Goal: Transaction & Acquisition: Obtain resource

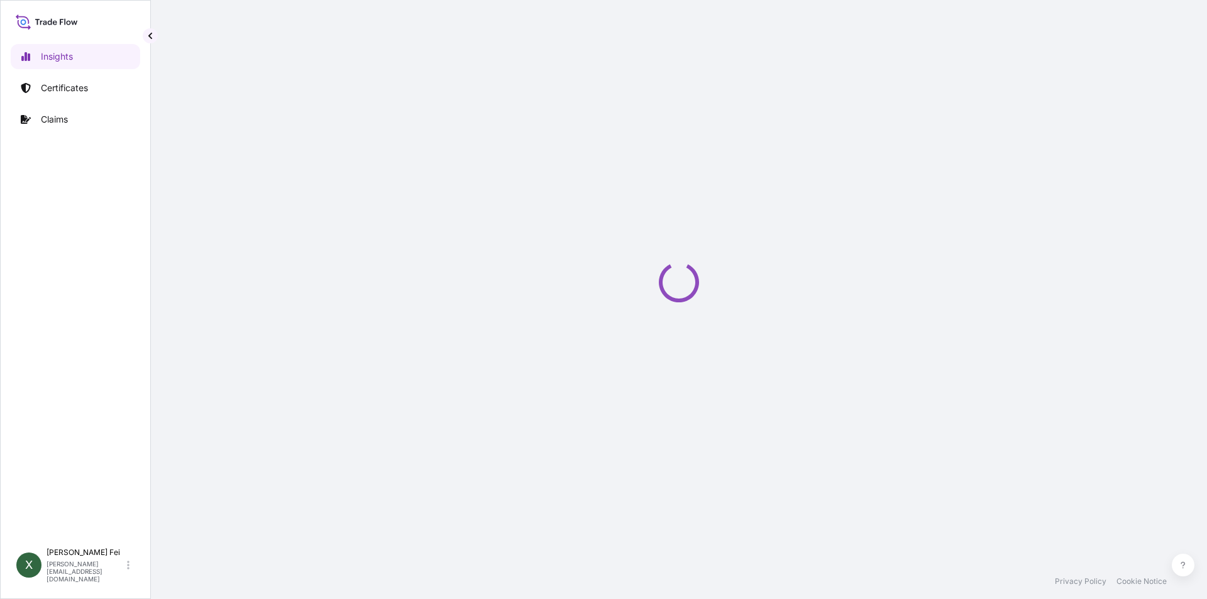
select select "2025"
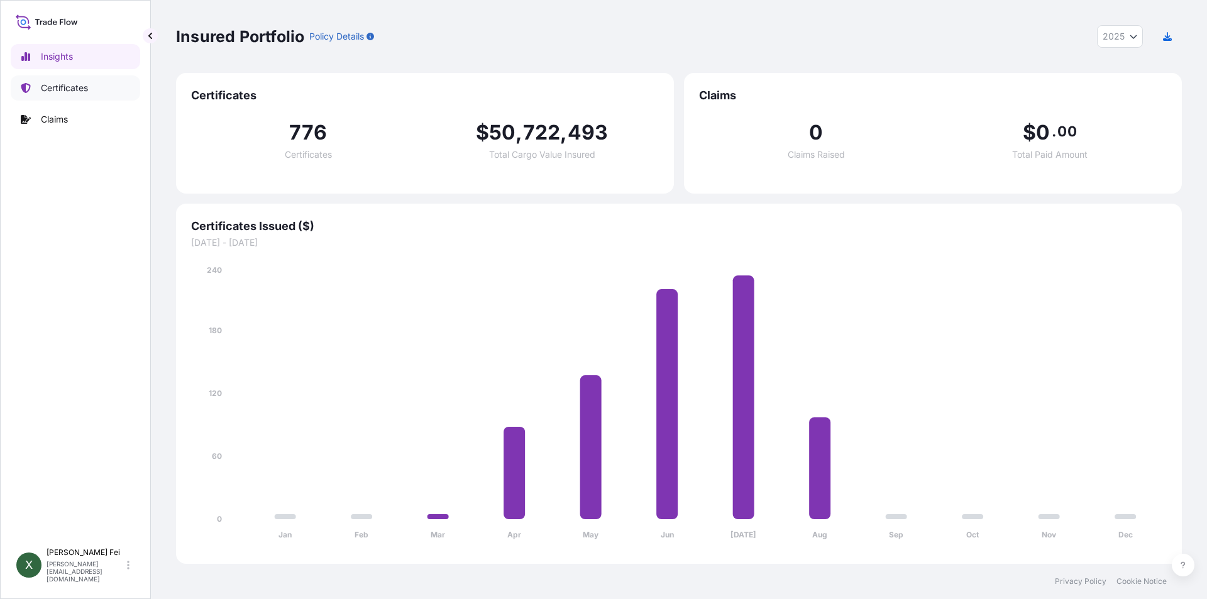
click at [58, 91] on p "Certificates" at bounding box center [64, 88] width 47 height 13
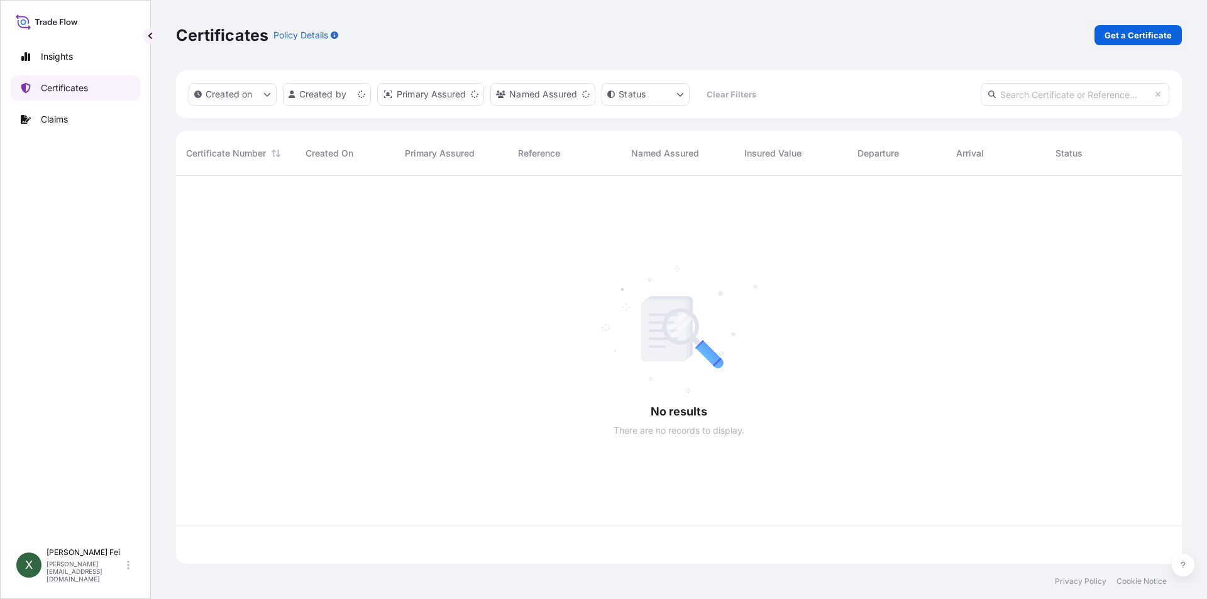
scroll to position [385, 997]
click at [1118, 36] on p "Get a Certificate" at bounding box center [1138, 35] width 67 height 13
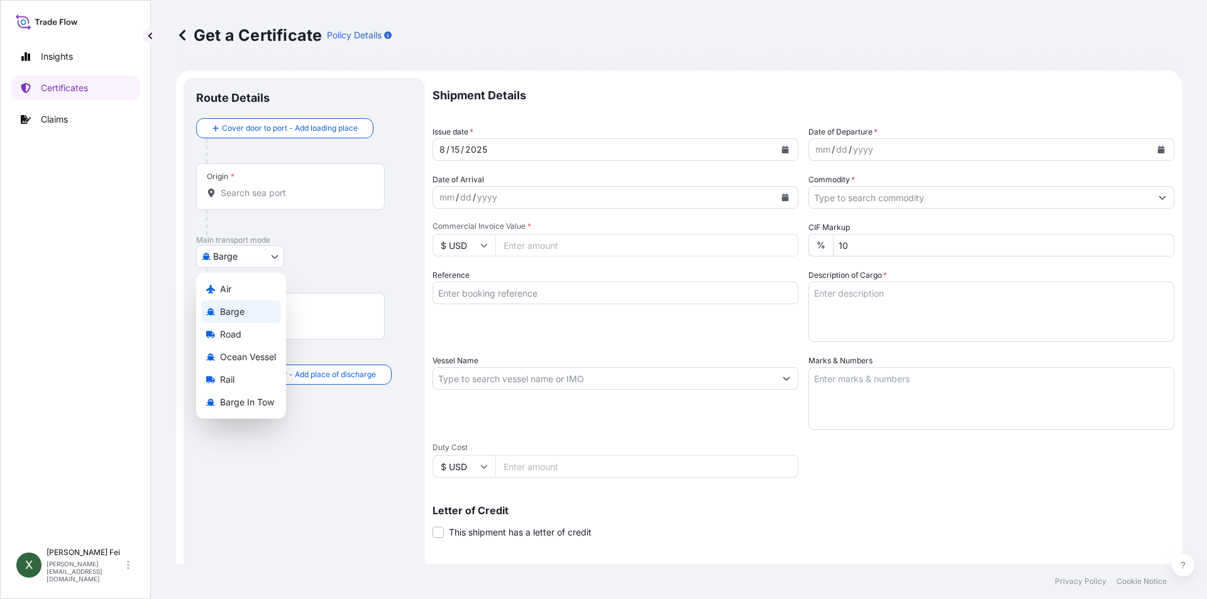
click at [258, 253] on body "Insights Certificates Claims X [PERSON_NAME] [PERSON_NAME][EMAIL_ADDRESS][DOMAI…" at bounding box center [603, 299] width 1207 height 599
click at [236, 360] on span "Ocean Vessel" at bounding box center [248, 357] width 56 height 13
select select "Ocean Vessel"
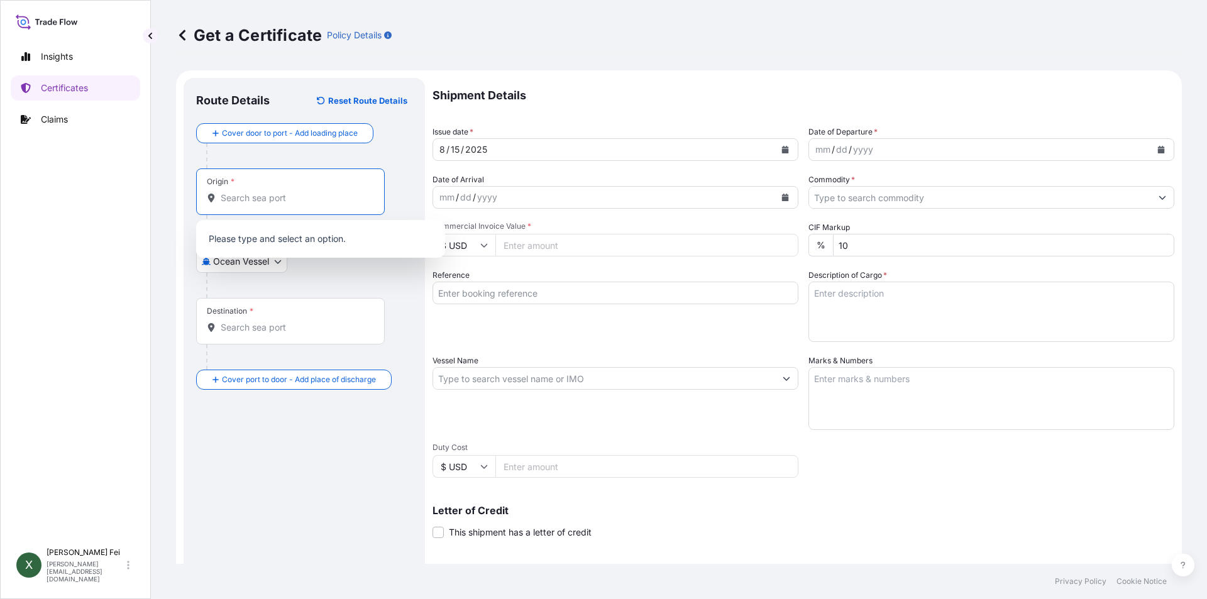
click at [295, 193] on input "Origin *" at bounding box center [295, 198] width 148 height 13
paste input "[GEOGRAPHIC_DATA]"
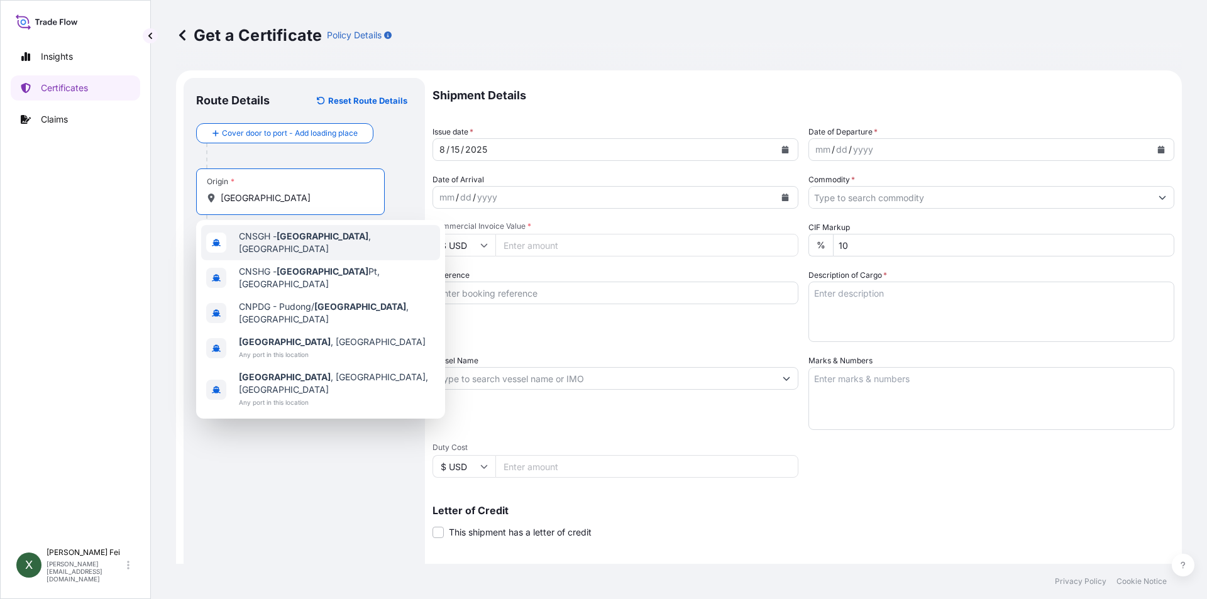
click at [325, 248] on div "CNSGH - [GEOGRAPHIC_DATA] , [GEOGRAPHIC_DATA]" at bounding box center [320, 242] width 239 height 35
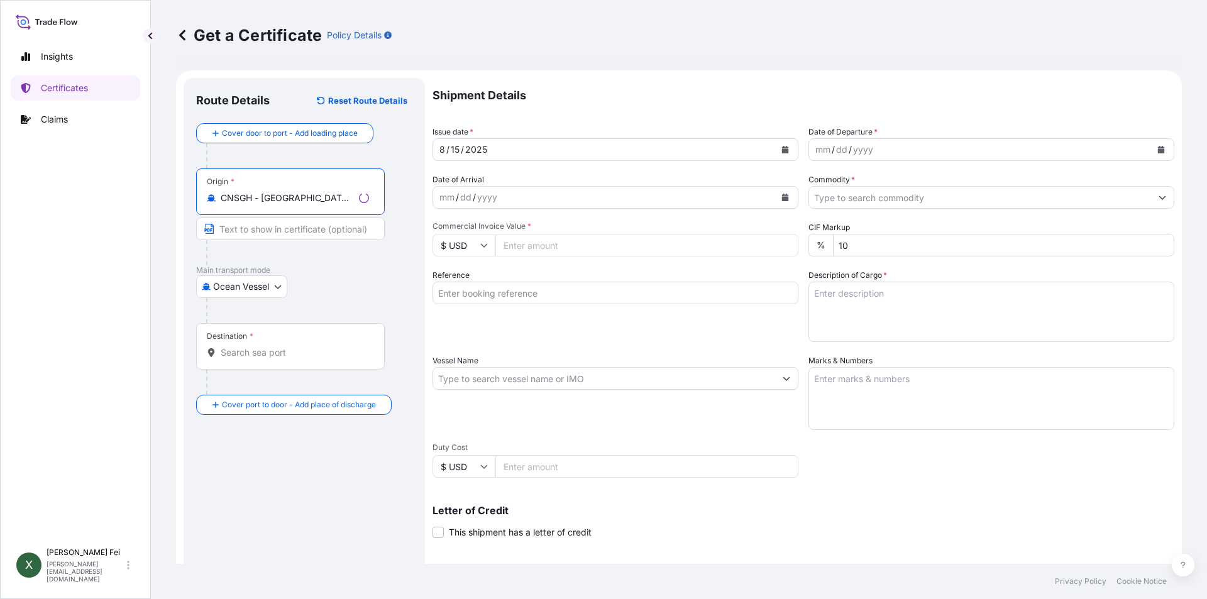
type input "CNSGH - [GEOGRAPHIC_DATA], [GEOGRAPHIC_DATA]"
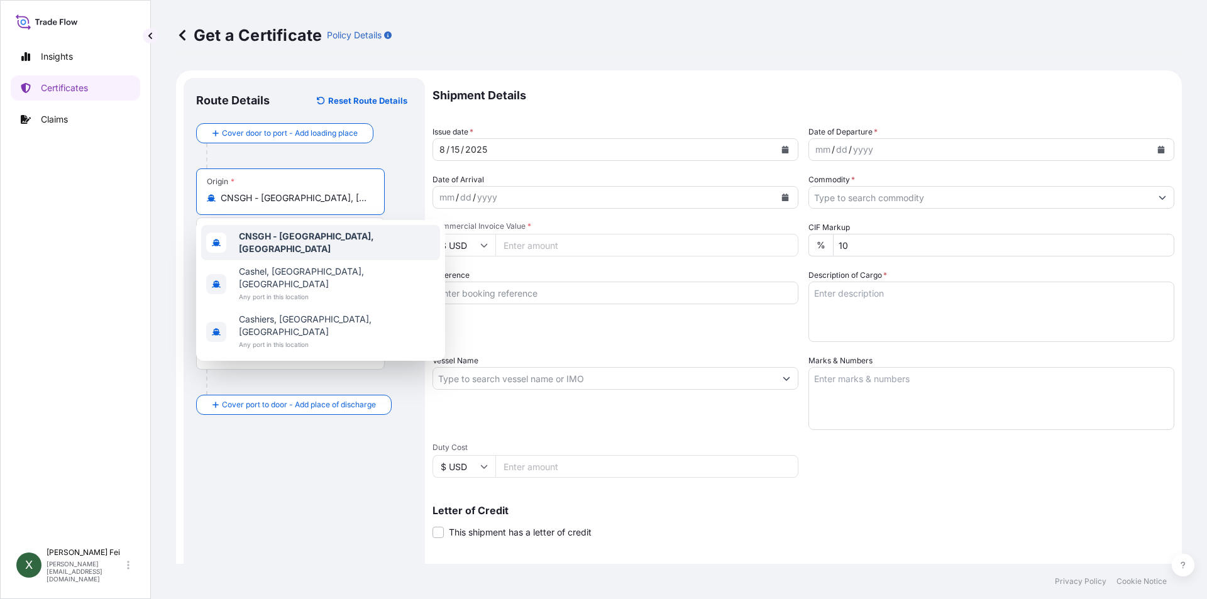
click at [323, 246] on div "CNSGH - [GEOGRAPHIC_DATA], [GEOGRAPHIC_DATA]" at bounding box center [320, 242] width 239 height 35
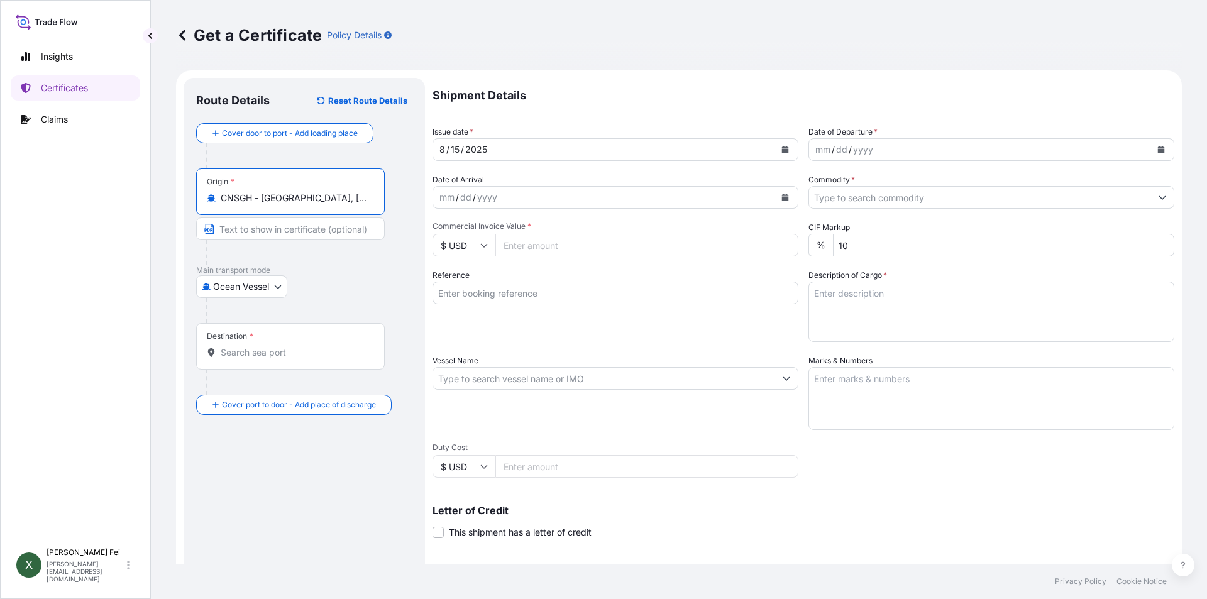
click at [262, 355] on input "Destination *" at bounding box center [295, 352] width 148 height 13
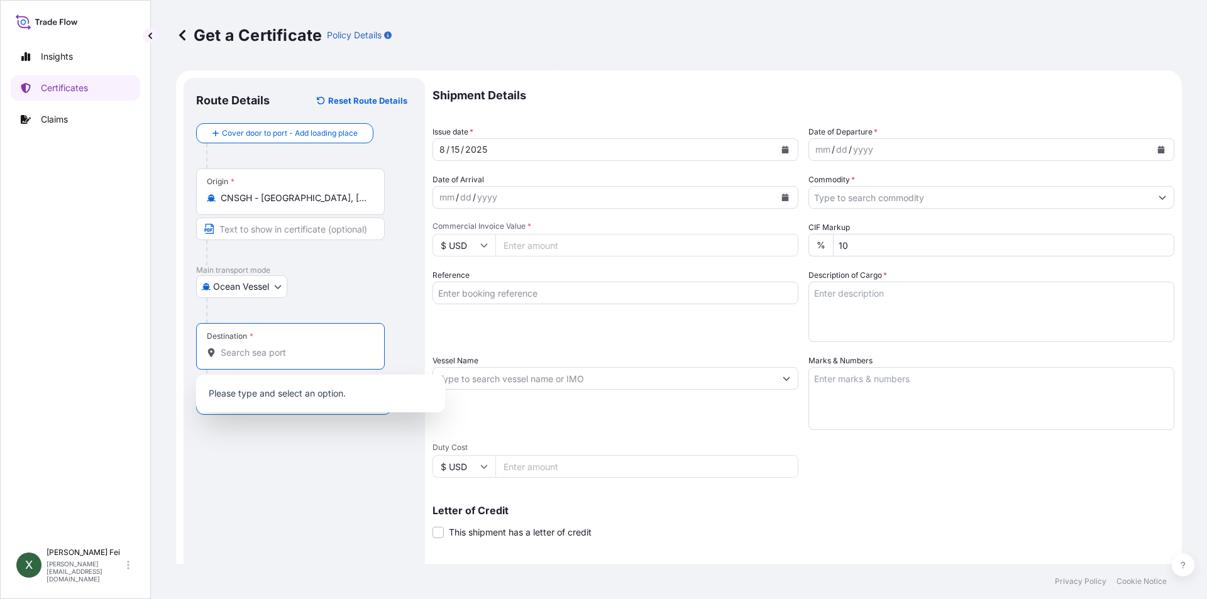
paste input "INCHEON"
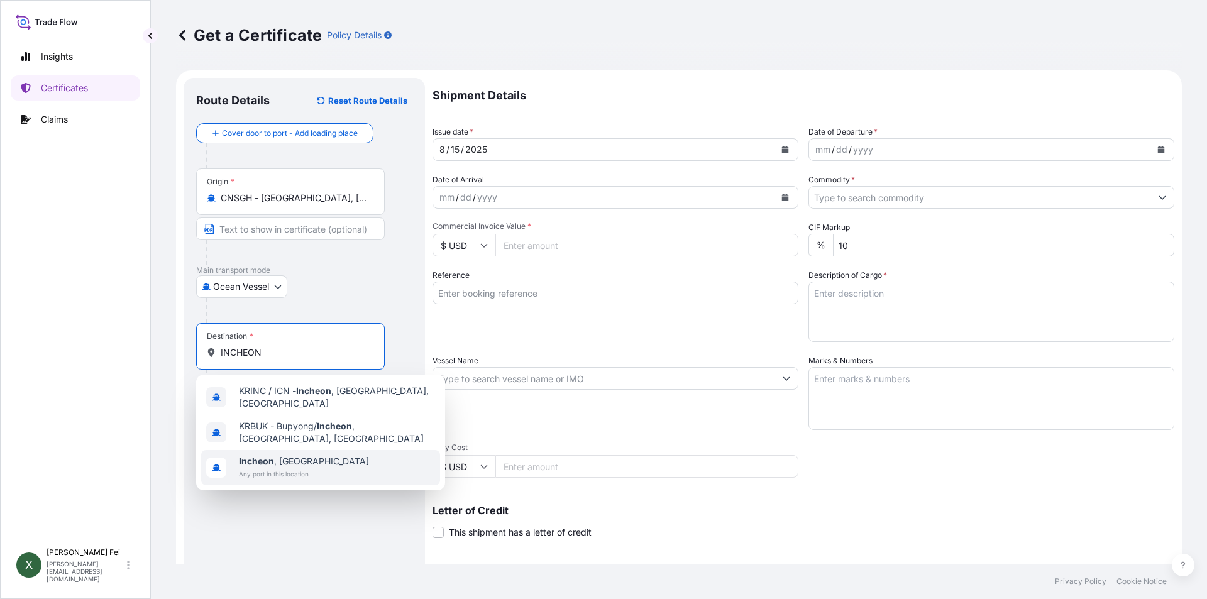
click at [306, 468] on span "Any port in this location" at bounding box center [304, 474] width 130 height 13
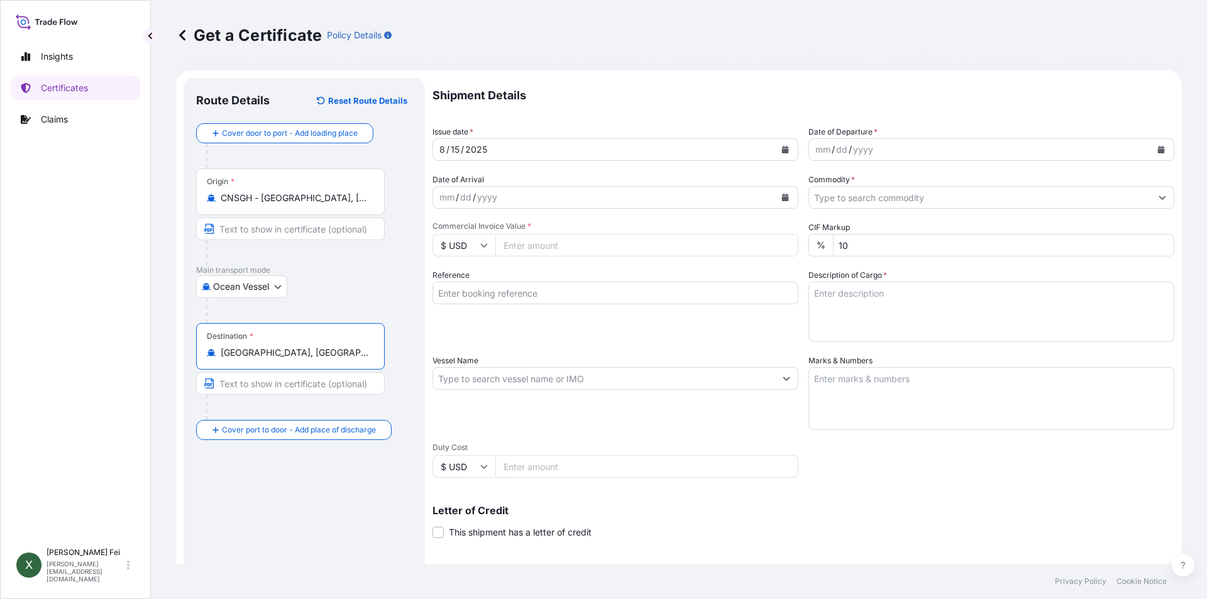
type input "Incheon, South Korea"
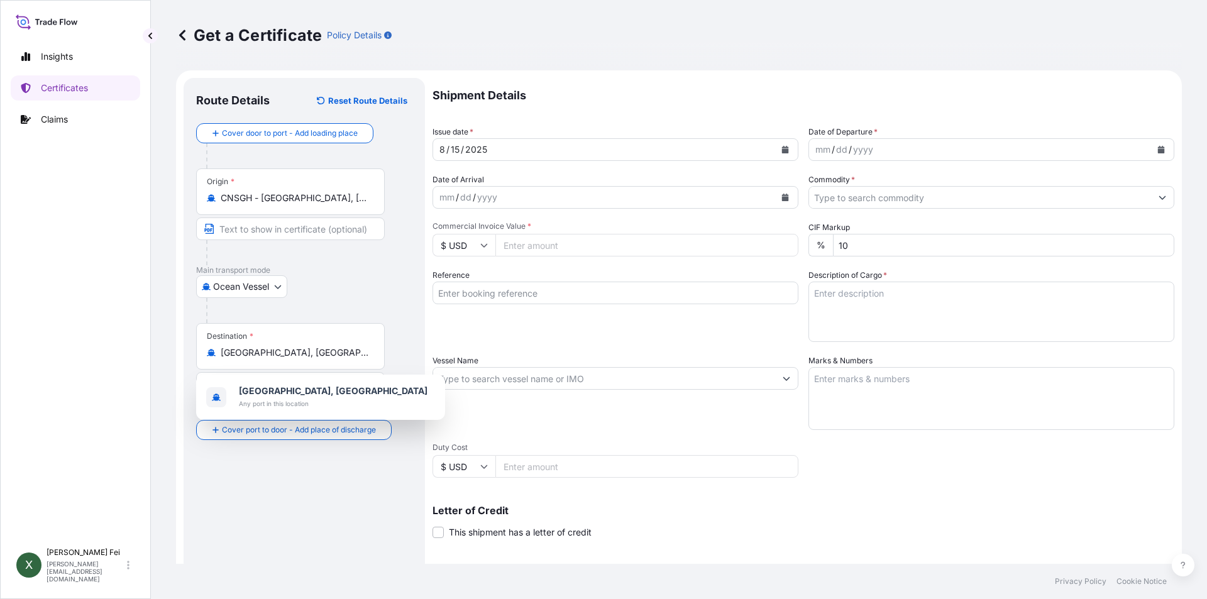
click at [333, 529] on div "Route Details Reset Route Details Cover door to port - Add loading place Place …" at bounding box center [304, 395] width 216 height 609
click at [778, 154] on button "Calendar" at bounding box center [785, 150] width 20 height 20
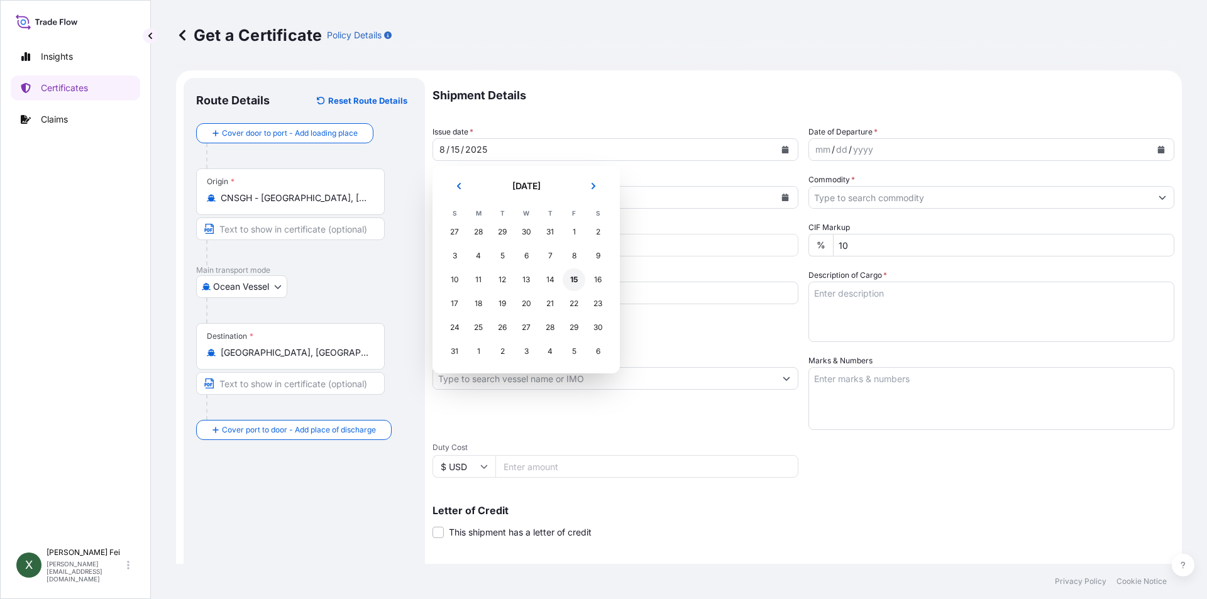
click at [576, 275] on div "15" at bounding box center [574, 279] width 23 height 23
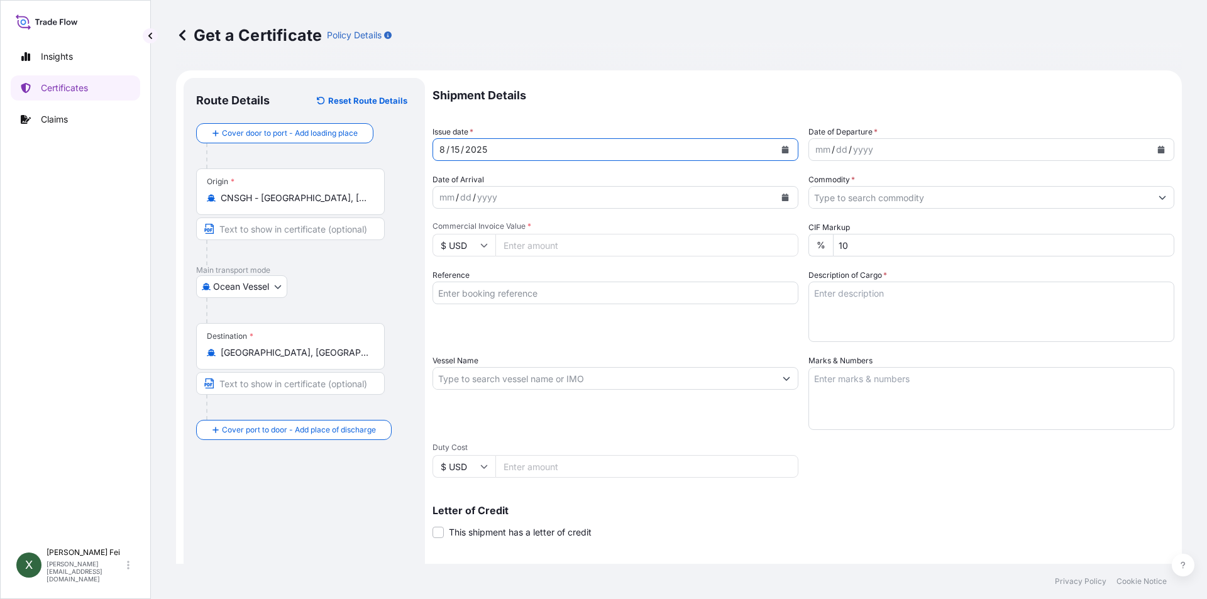
click at [1158, 148] on icon "Calendar" at bounding box center [1162, 150] width 8 height 8
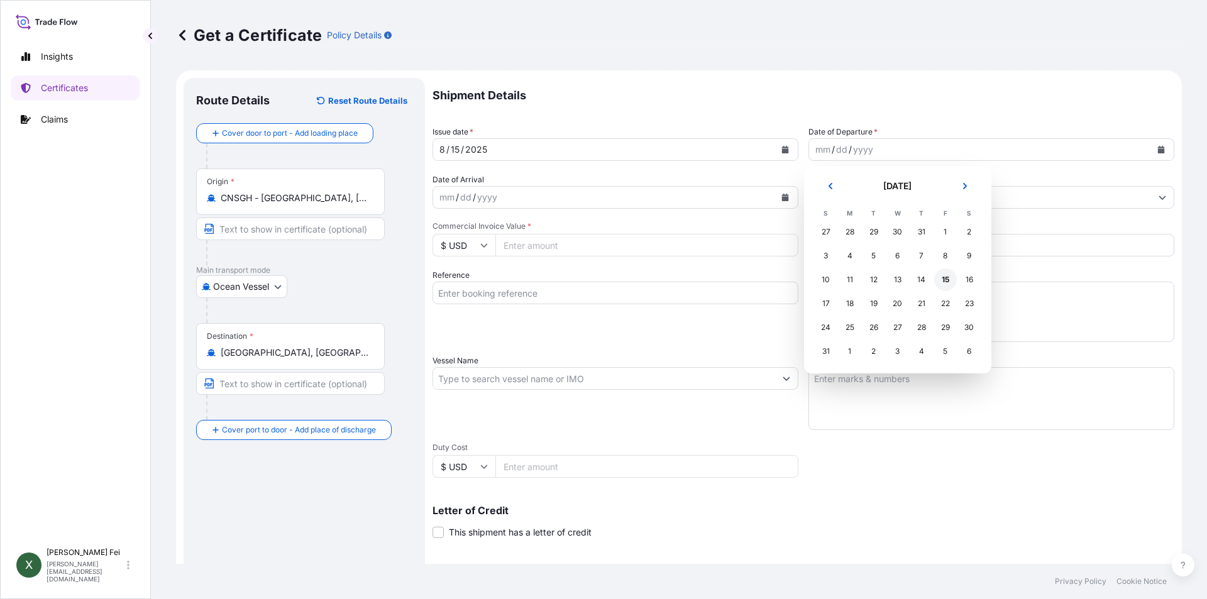
click at [948, 282] on div "15" at bounding box center [945, 279] width 23 height 23
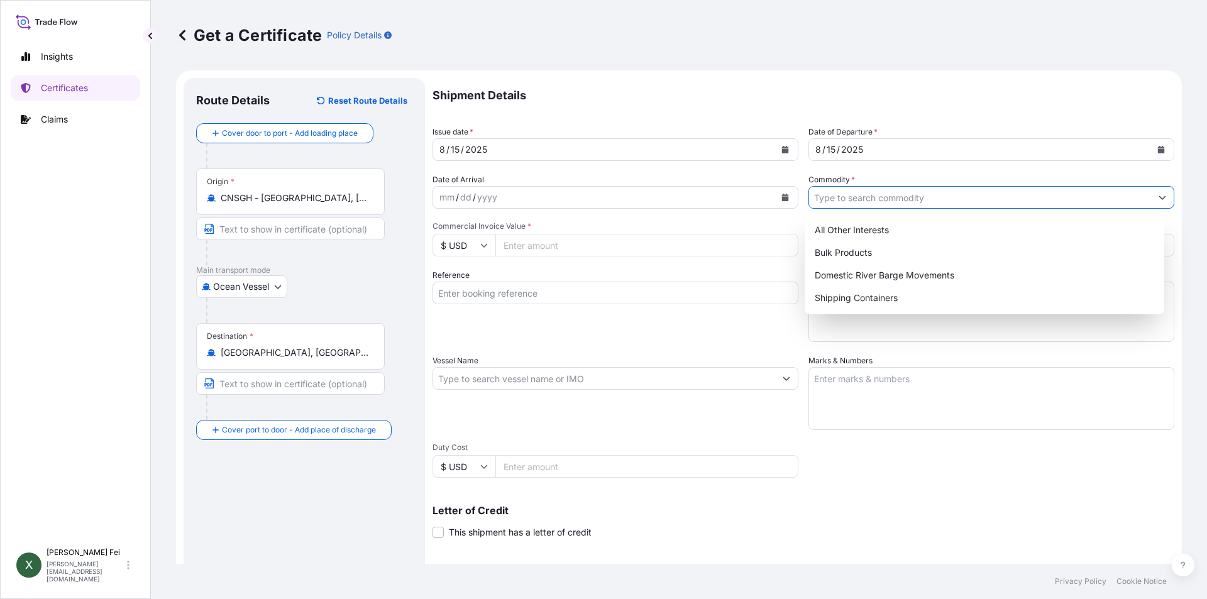
click at [875, 200] on input "Commodity *" at bounding box center [980, 197] width 342 height 23
click at [856, 291] on div "Shipping Containers" at bounding box center [985, 298] width 350 height 23
type input "Shipping Containers"
click at [634, 245] on input "Commercial Invoice Value *" at bounding box center [646, 245] width 303 height 23
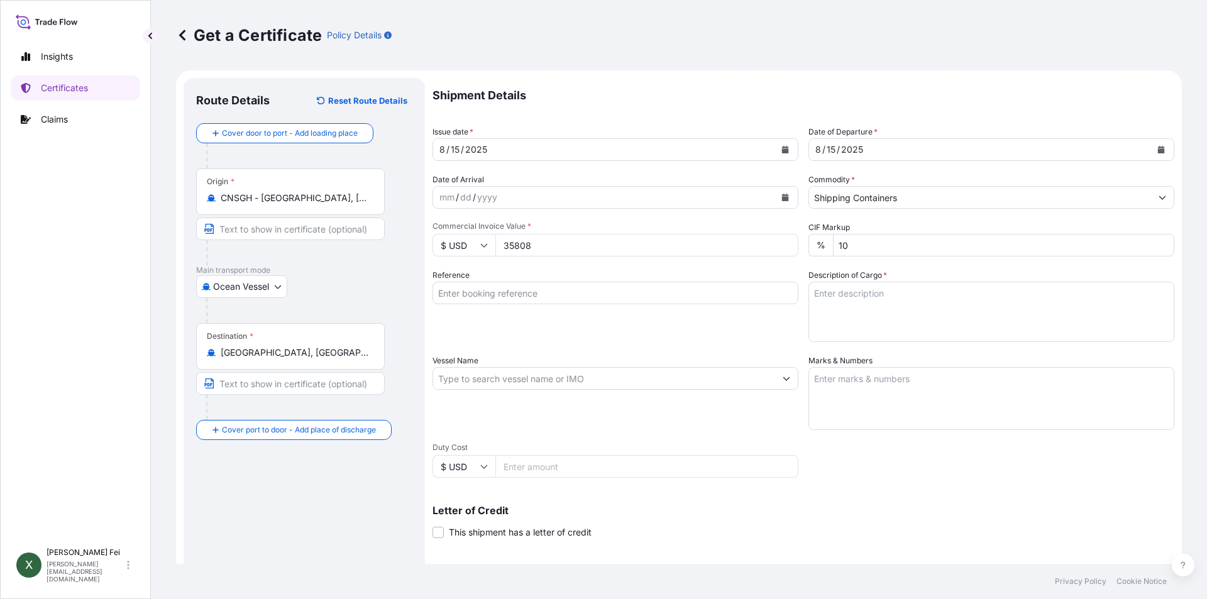
type input "35808"
click at [529, 296] on input "Reference" at bounding box center [616, 293] width 366 height 23
paste input "SHA71598586"
type input "SHA71598586"
click at [879, 303] on textarea "Description of Cargo *" at bounding box center [992, 312] width 366 height 60
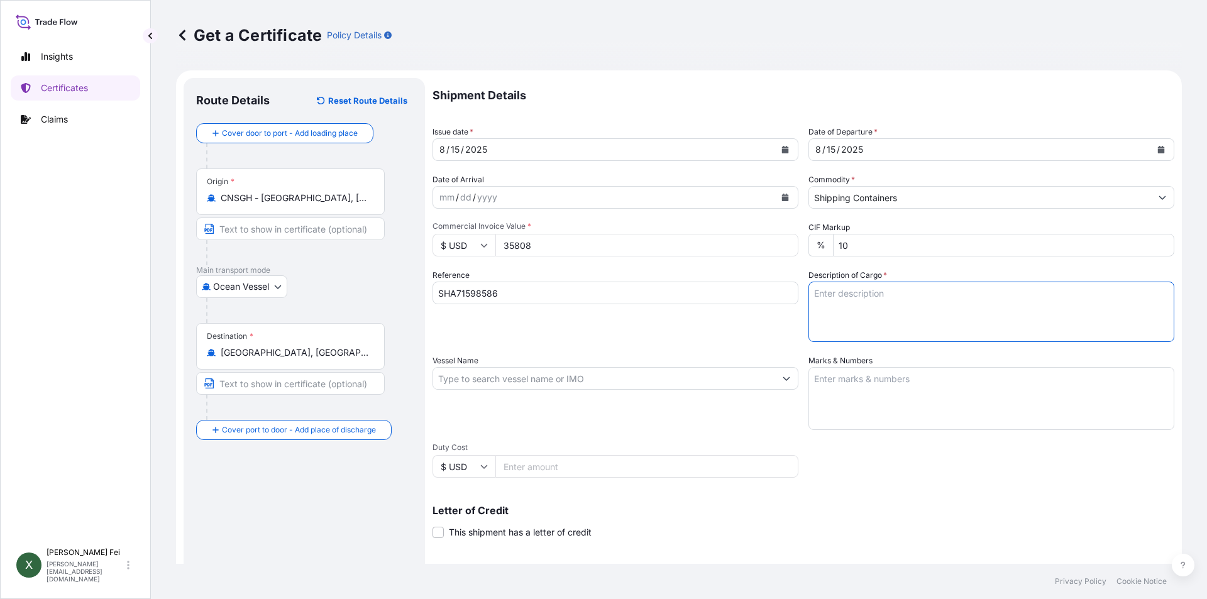
paste textarea "STC 60 Pallet(s) MERQUAT(TM) 550PR POLYMER, 1H1 PLASTIC DRUM HS CODE:3911.90"
type textarea "STC 60 Pallet(s) MERQUAT(TM) 550PR POLYMER, 1H1 PLASTIC DRUM HS CODE:3911.90"
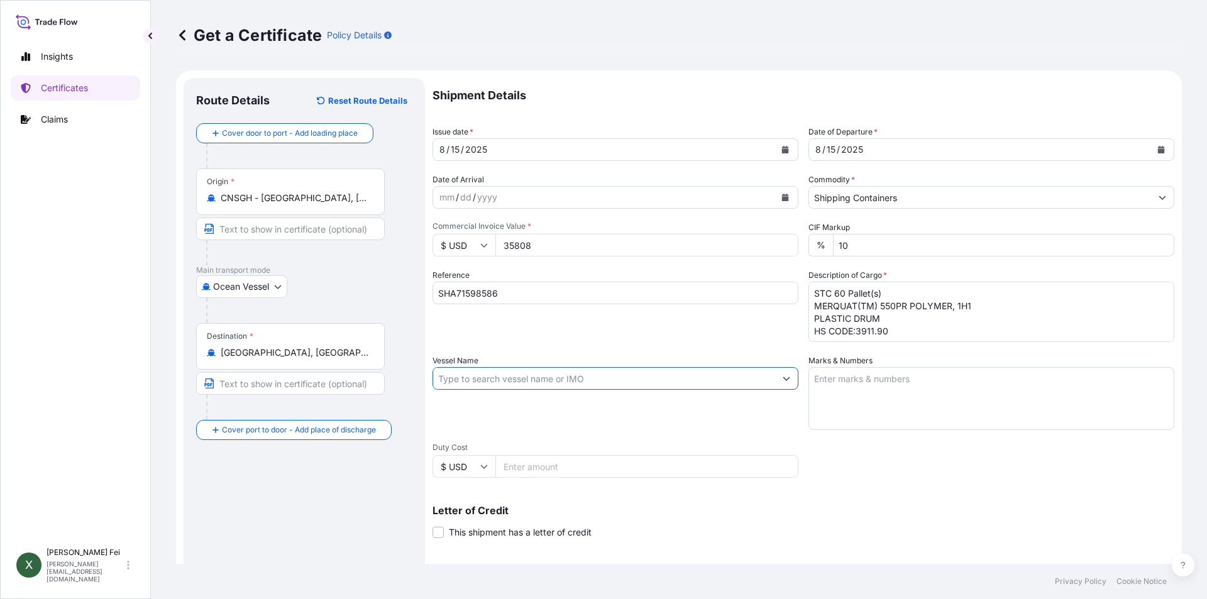
click at [480, 382] on input "Vessel Name" at bounding box center [604, 378] width 342 height 23
paste input "ZHONG SHENG TUO HAI"
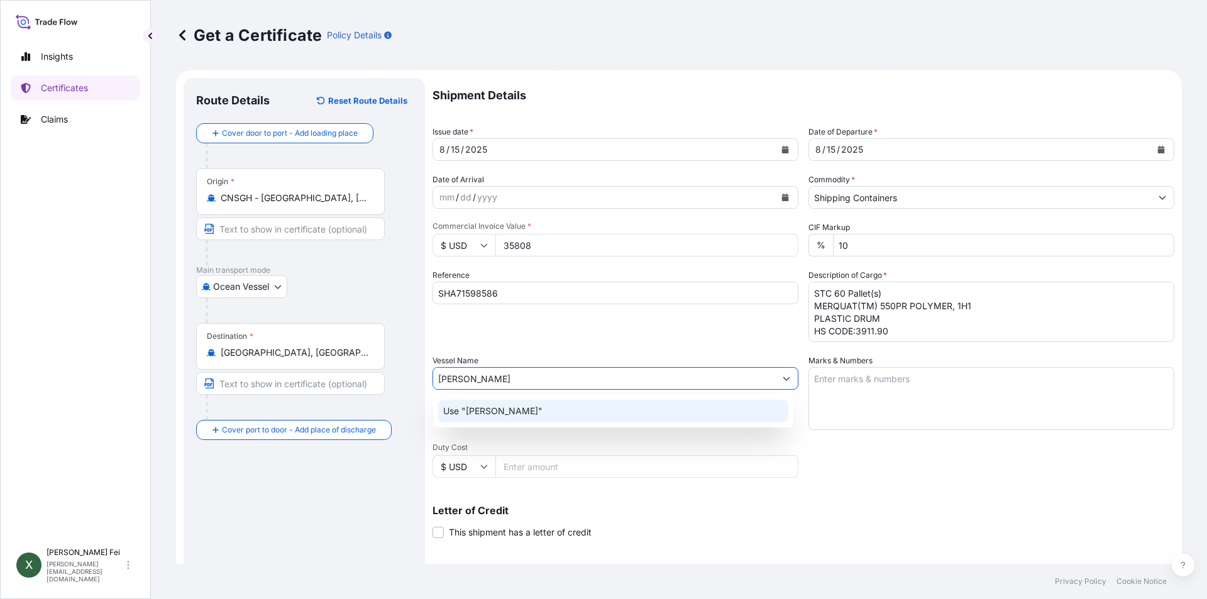
click at [646, 458] on body "0 options available. 1 option available. Insights Certificates Claims X Xiaoyan…" at bounding box center [603, 299] width 1207 height 599
click at [589, 379] on input "ZHONG SHENG TUO HAI" at bounding box center [604, 378] width 342 height 23
click at [543, 412] on p "Use "ZHONG SHENG TUO HAI"" at bounding box center [492, 411] width 99 height 13
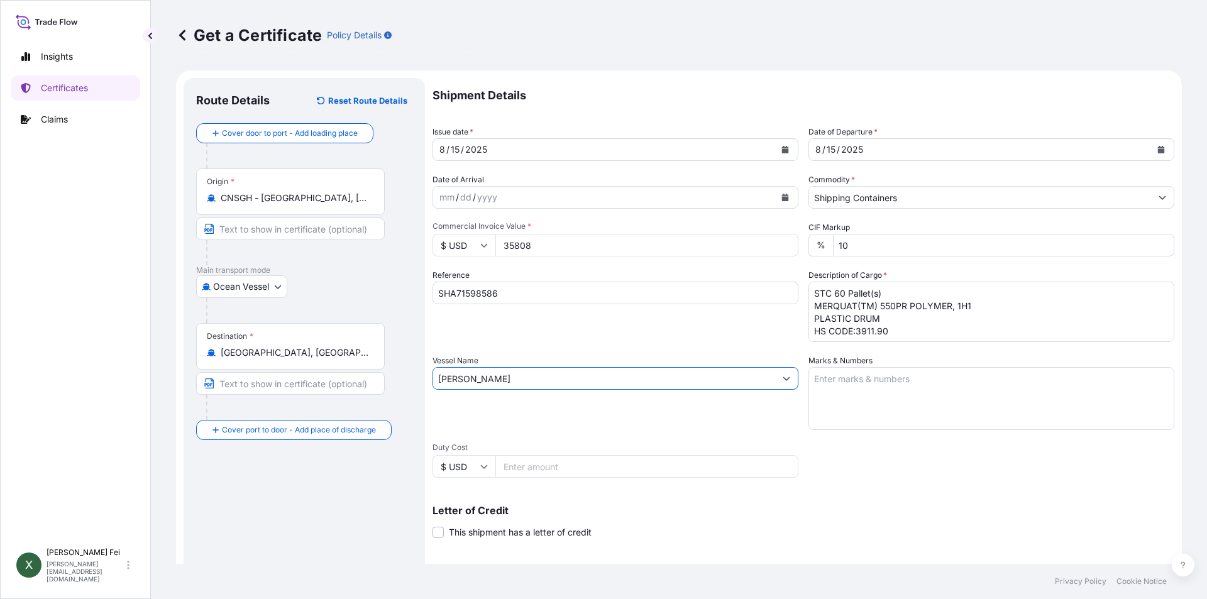
type input "ZHONG SHENG TUO HAI"
click at [839, 378] on textarea "Marks & Numbers" at bounding box center [992, 398] width 366 height 63
paste textarea "PO#4503905063 PO#4503905064 PO#4503905065"
type textarea "PO#4503905063 PO#4503905064 PO#4503905065"
click at [587, 379] on input "ZHONG SHENG TUO HAI" at bounding box center [604, 378] width 342 height 23
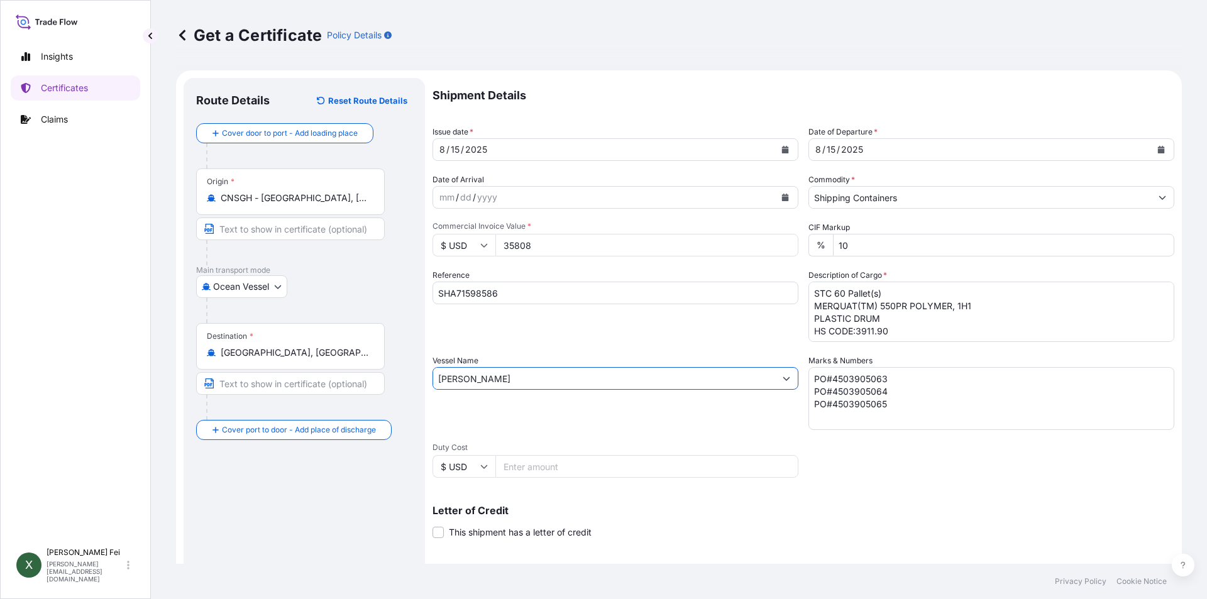
click at [587, 379] on input "ZHONG SHENG TUO HAI" at bounding box center [604, 378] width 342 height 23
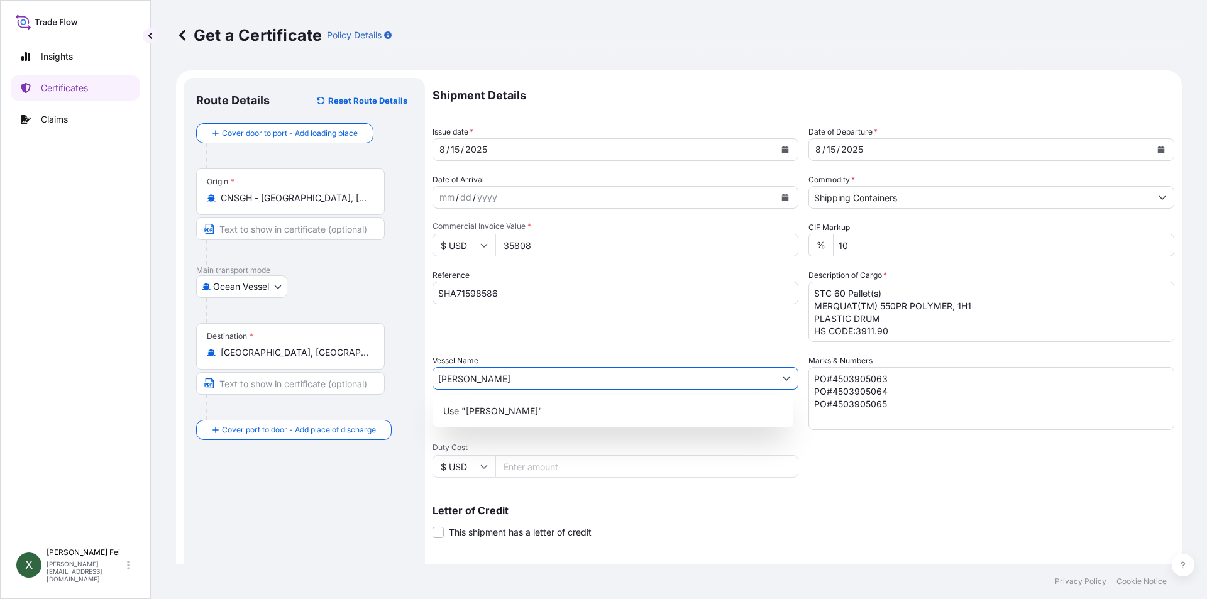
click at [777, 377] on button "Show suggestions" at bounding box center [786, 378] width 23 height 23
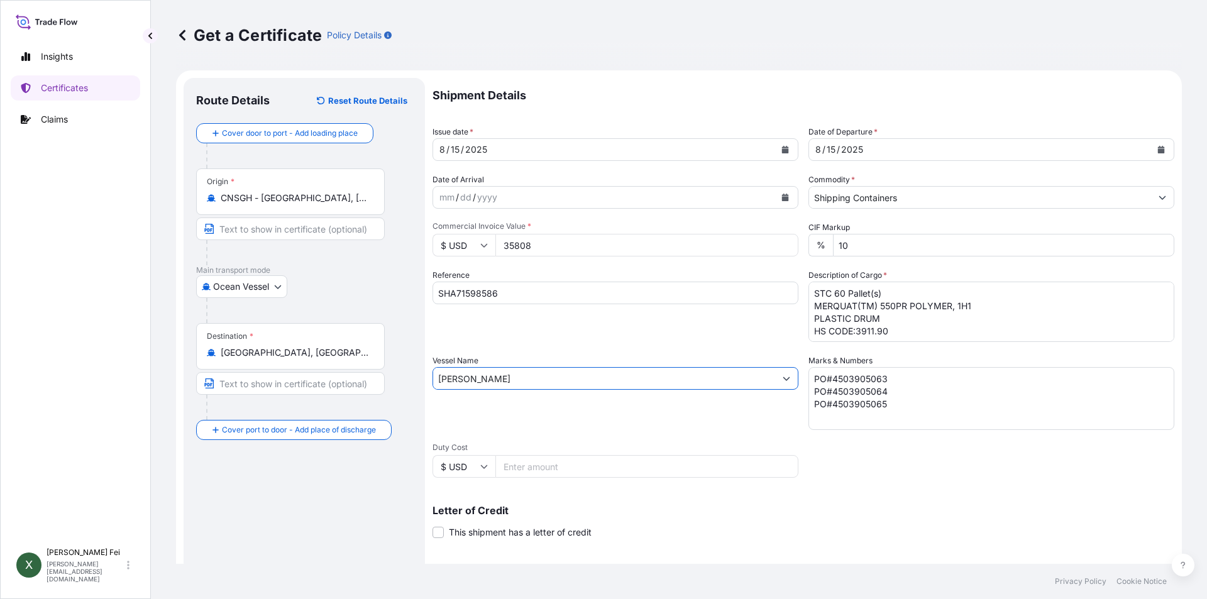
click at [777, 377] on button "Show suggestions" at bounding box center [786, 378] width 23 height 23
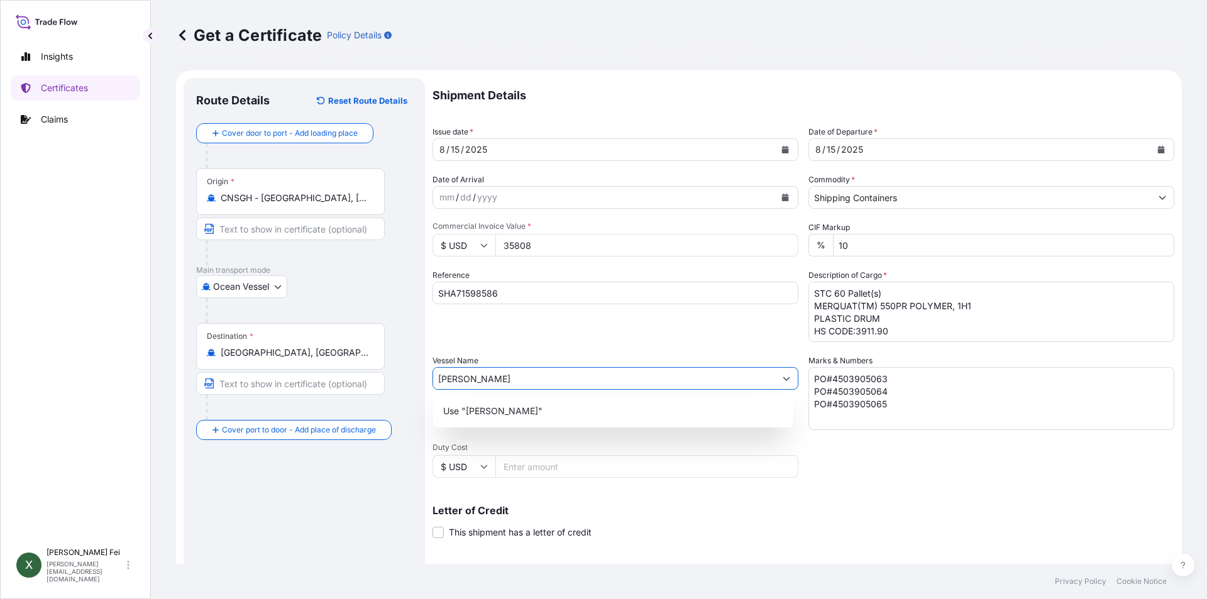
drag, startPoint x: 562, startPoint y: 377, endPoint x: 378, endPoint y: 368, distance: 184.5
click at [378, 368] on form "Route Details Reset Route Details Cover door to port - Add loading place Place …" at bounding box center [679, 394] width 1006 height 649
drag, startPoint x: 613, startPoint y: 449, endPoint x: 594, endPoint y: 437, distance: 22.9
click at [613, 449] on span "Duty Cost" at bounding box center [616, 448] width 366 height 10
click at [613, 455] on input "Duty Cost" at bounding box center [646, 466] width 303 height 23
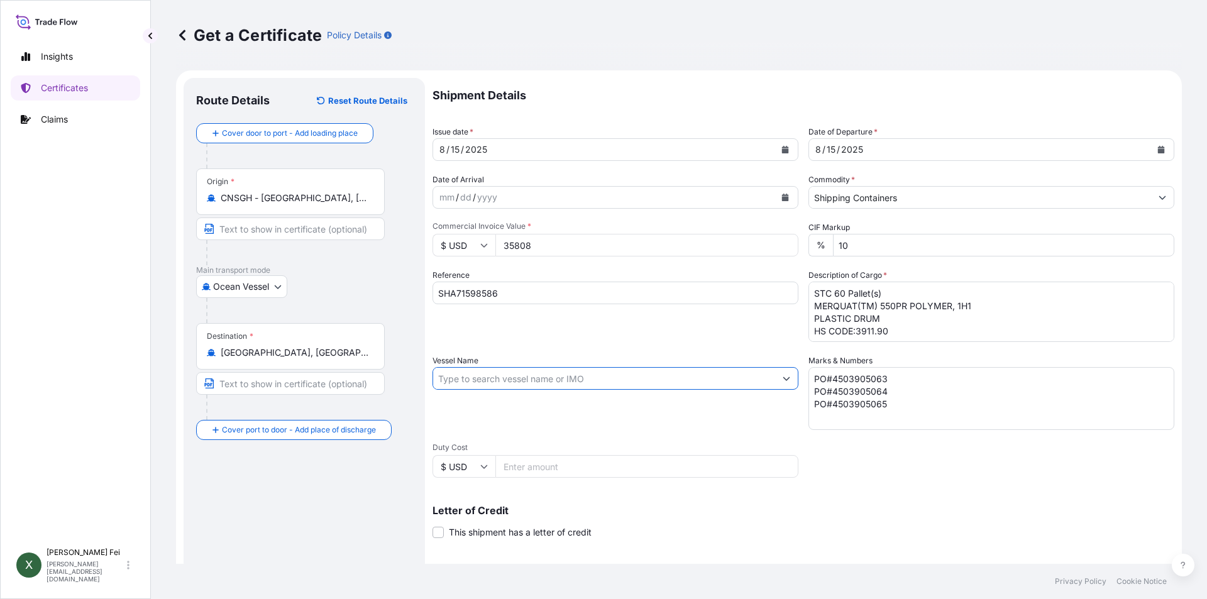
click at [508, 378] on input "Vessel Name" at bounding box center [604, 378] width 342 height 23
paste input "ZHONG SHENG TUO HAI"
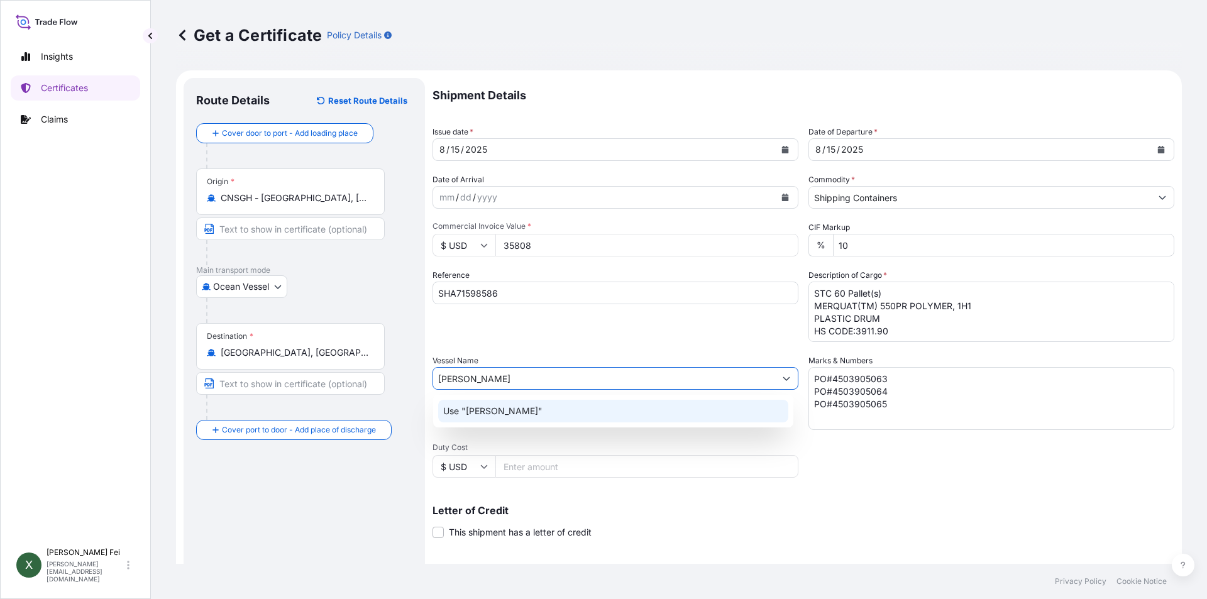
click at [627, 414] on div "Use "ZHONG SHENG TUO HAI"" at bounding box center [613, 411] width 350 height 23
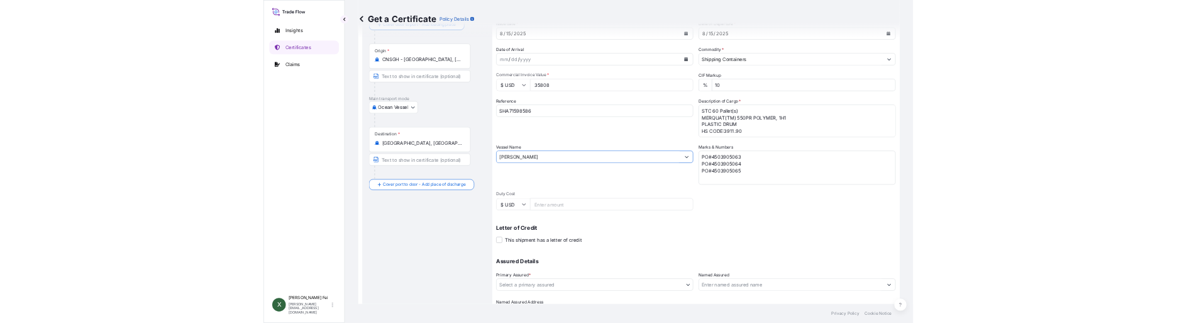
scroll to position [156, 0]
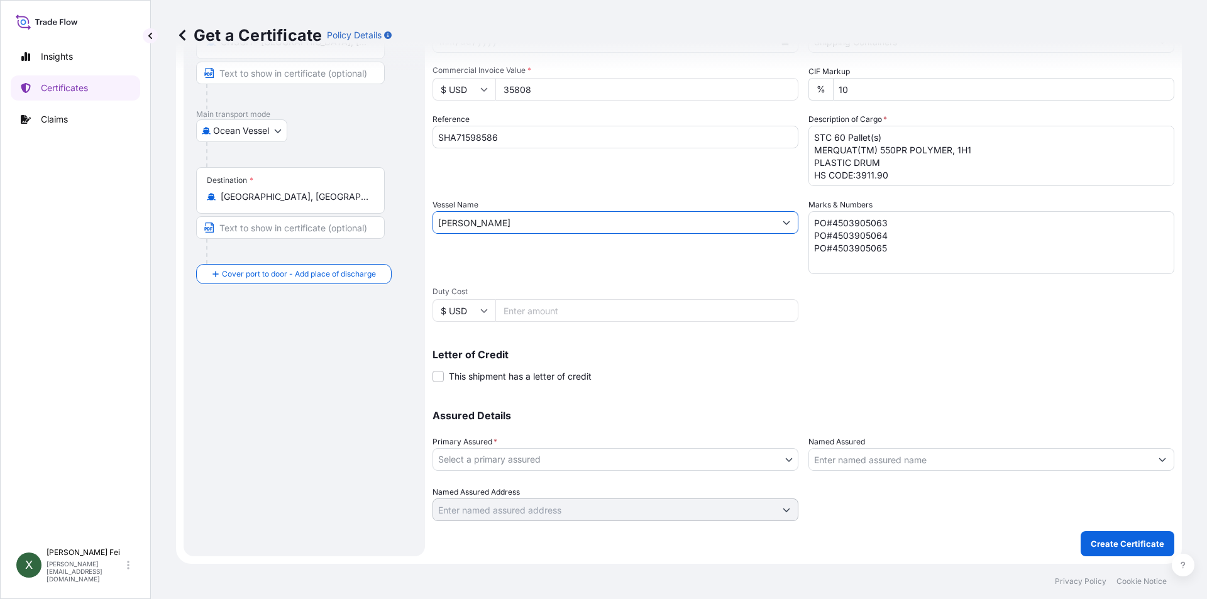
type input "ZHONG SHENG TUO HAI"
click at [663, 456] on body "0 options available. 0 options available. 1 option available. Insights Certific…" at bounding box center [603, 299] width 1207 height 599
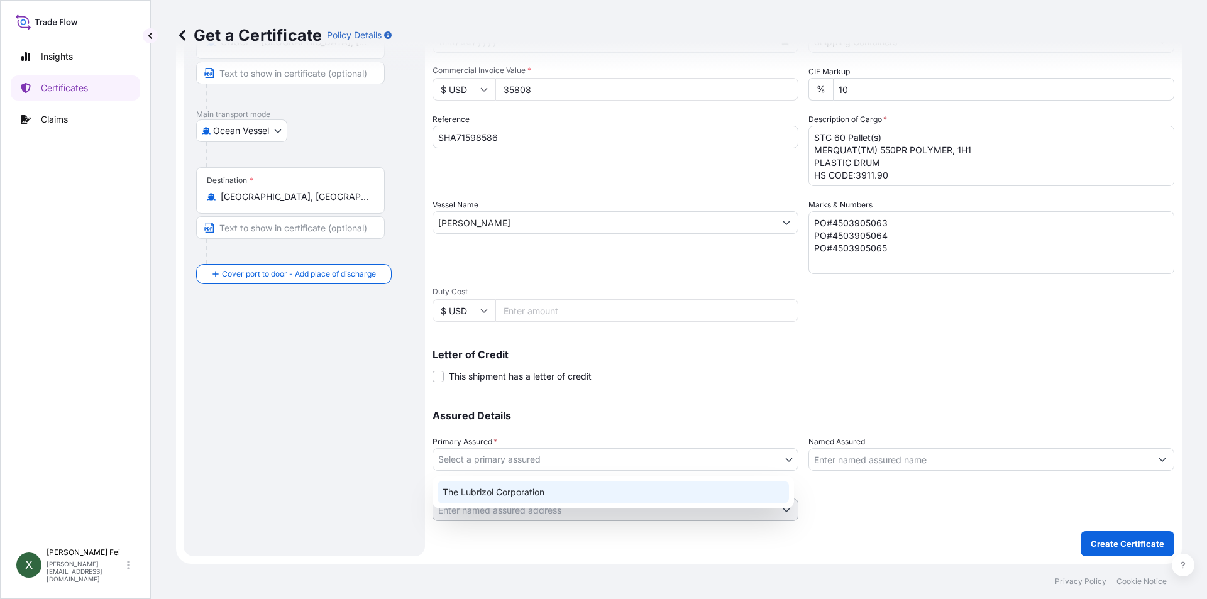
click at [597, 490] on div "The Lubrizol Corporation" at bounding box center [613, 492] width 351 height 23
select select "31566"
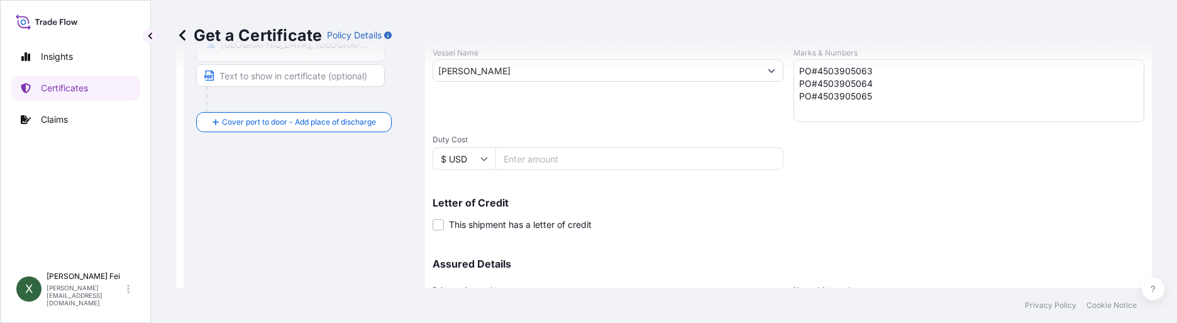
scroll to position [433, 0]
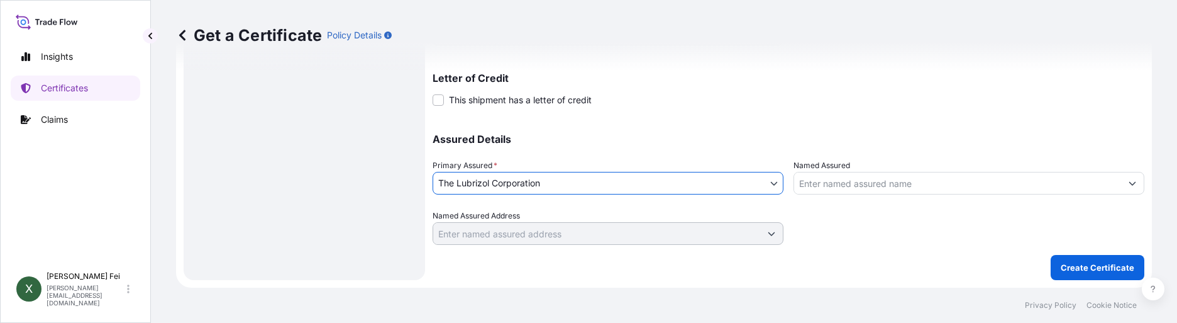
click at [851, 176] on input "Named Assured" at bounding box center [957, 183] width 327 height 23
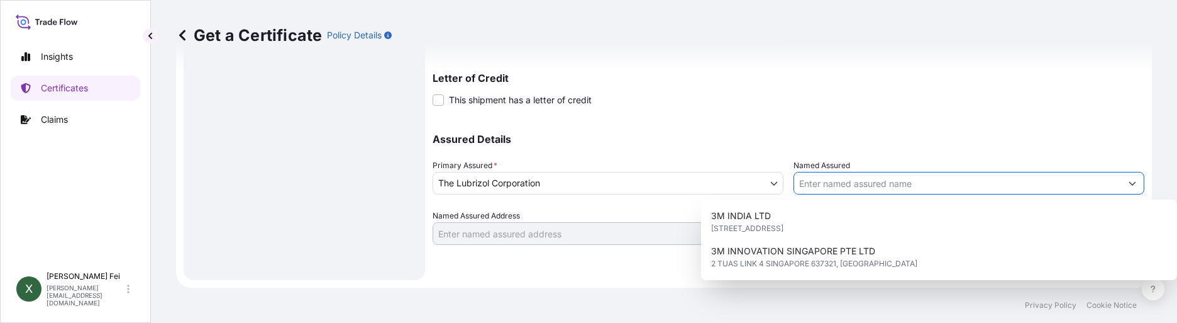
paste input "LUBRIZOL KOREA"
type input "LUBRIZOL KOREA"
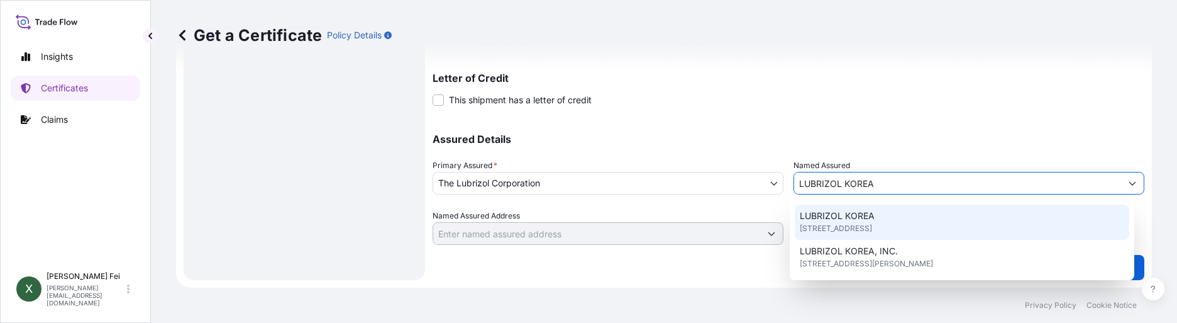
click at [872, 223] on span "4F, 416 HANGANG-DAERO, JUNG-GU, 04637, SEOUL, South Korea" at bounding box center [836, 228] width 72 height 13
type input "4F, 416 HANGANG-DAERO, JUNG-GU"
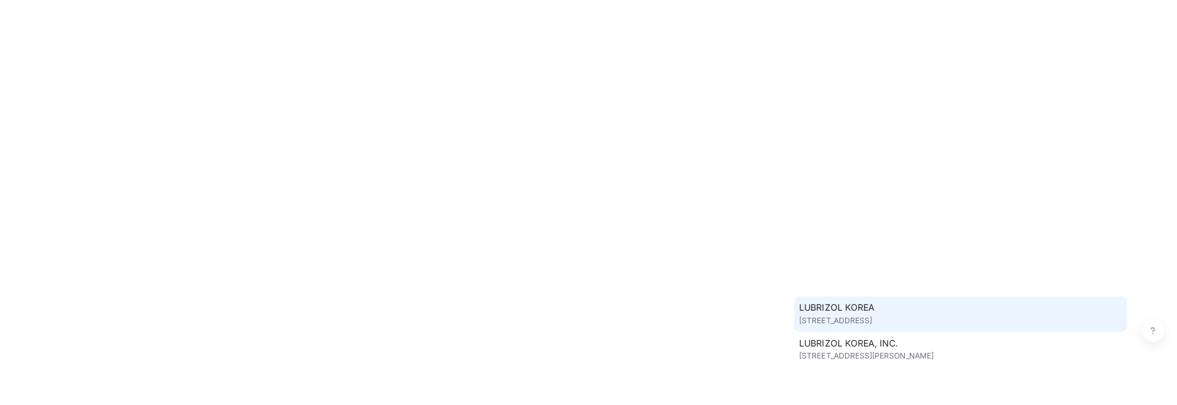
scroll to position [0, 0]
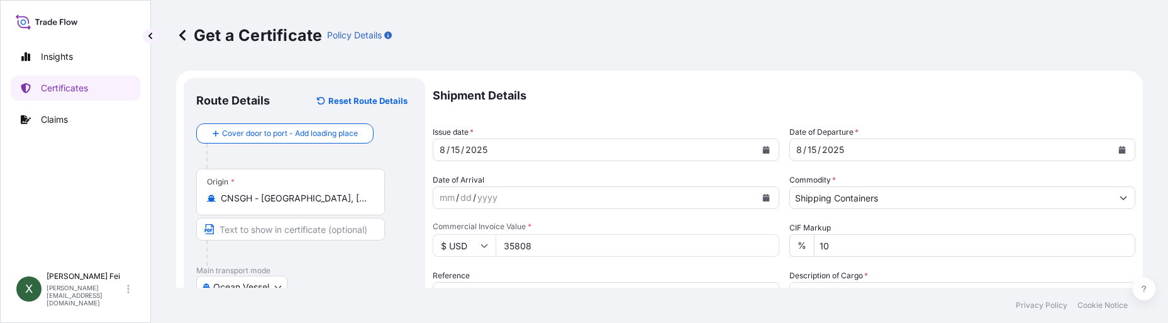
type input "LUBRIZOL KOREA"
click at [417, 41] on div "Get a Certificate Policy Details" at bounding box center [659, 35] width 966 height 20
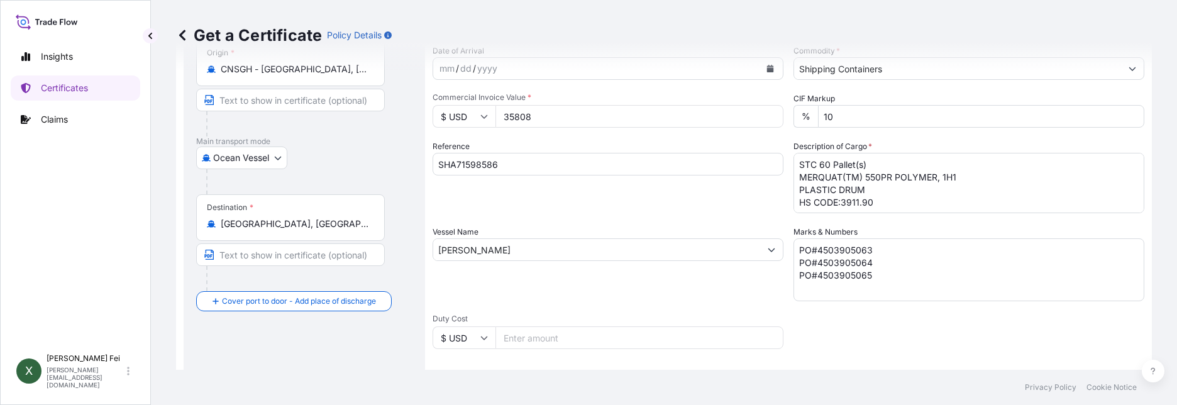
scroll to position [130, 0]
click at [794, 187] on textarea "STC 60 Pallet(s) MERQUAT(TM) 550PR POLYMER, 1H1 PLASTIC DRUM HS CODE:3911.90" at bounding box center [968, 182] width 351 height 60
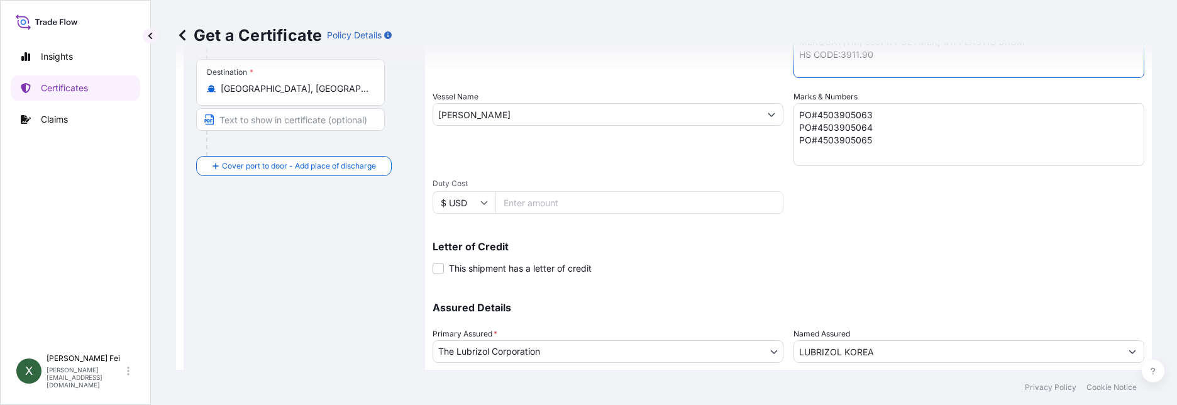
scroll to position [350, 0]
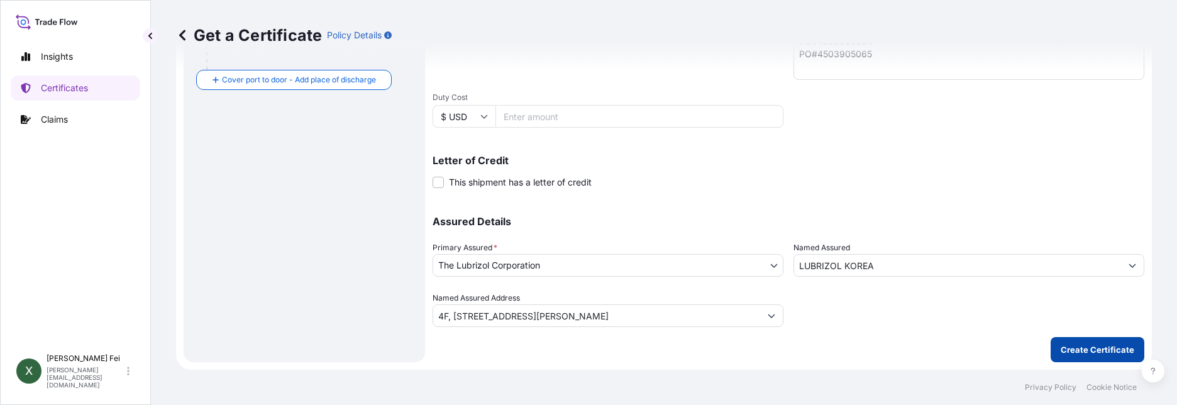
type textarea "STC 60 Pallet(s) MERQUAT(TM) 550PR POLYMER, 1H1 PLASTIC DRUM HS CODE:3911.90"
click at [1079, 351] on p "Create Certificate" at bounding box center [1098, 349] width 74 height 13
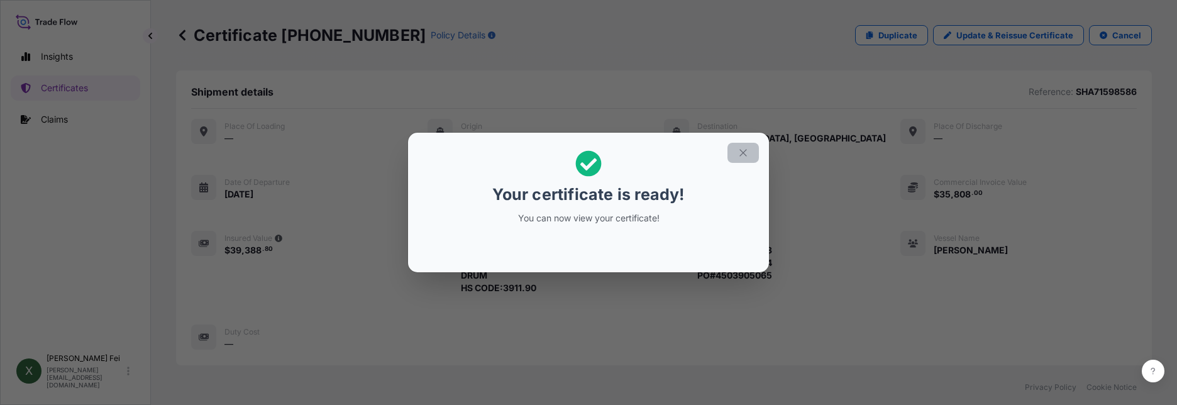
click at [740, 152] on icon "button" at bounding box center [743, 152] width 11 height 11
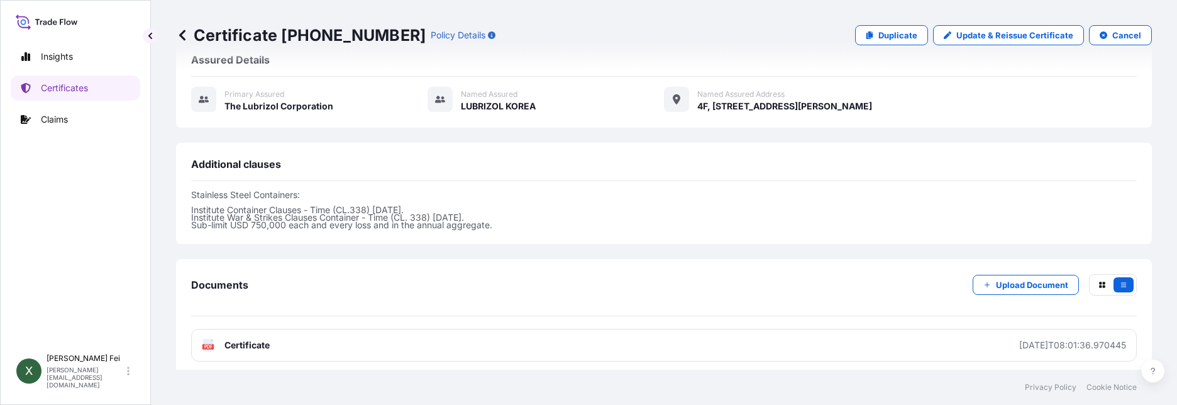
scroll to position [428, 0]
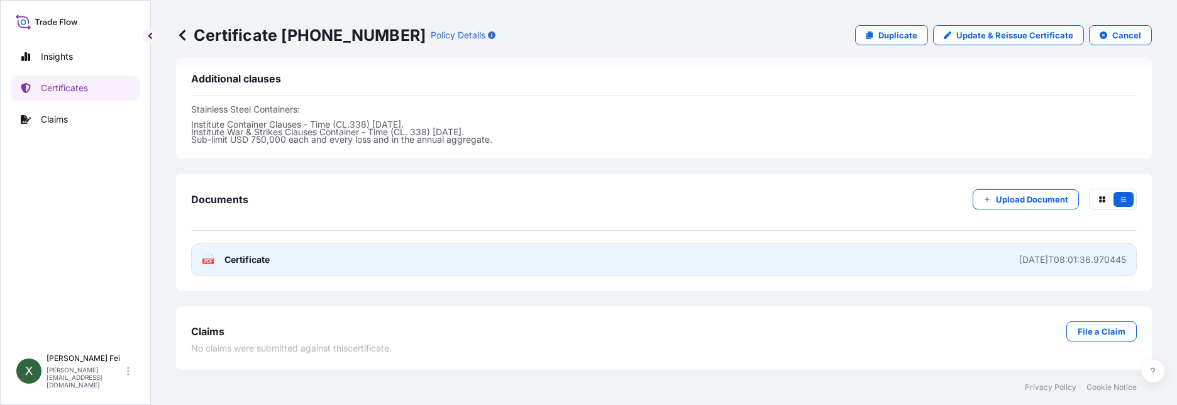
click at [526, 265] on link "PDF Certificate 2025-08-15T08:01:36.970445" at bounding box center [664, 259] width 946 height 33
